Goal: Find specific page/section: Find specific page/section

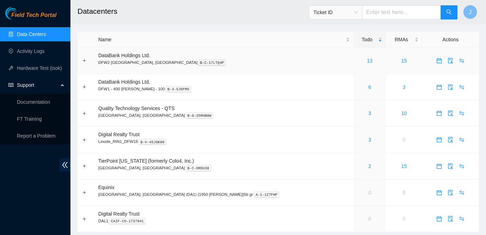
scroll to position [19, 0]
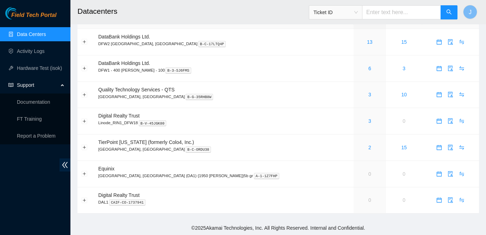
click at [41, 33] on link "Data Centers" at bounding box center [31, 34] width 29 height 6
click at [37, 13] on span "Field Tech Portal" at bounding box center [33, 15] width 45 height 7
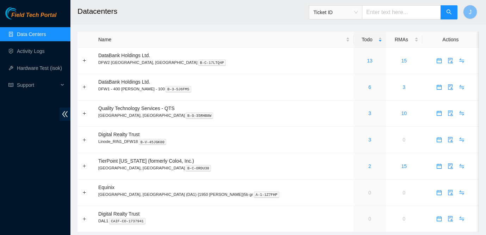
click at [418, 31] on main "Datacenters Ticket ID J Name Todo RMAs Actions DataBank Holdings Ltd. DFW2 Rich…" at bounding box center [278, 119] width 416 height 239
